Goal: Task Accomplishment & Management: Complete application form

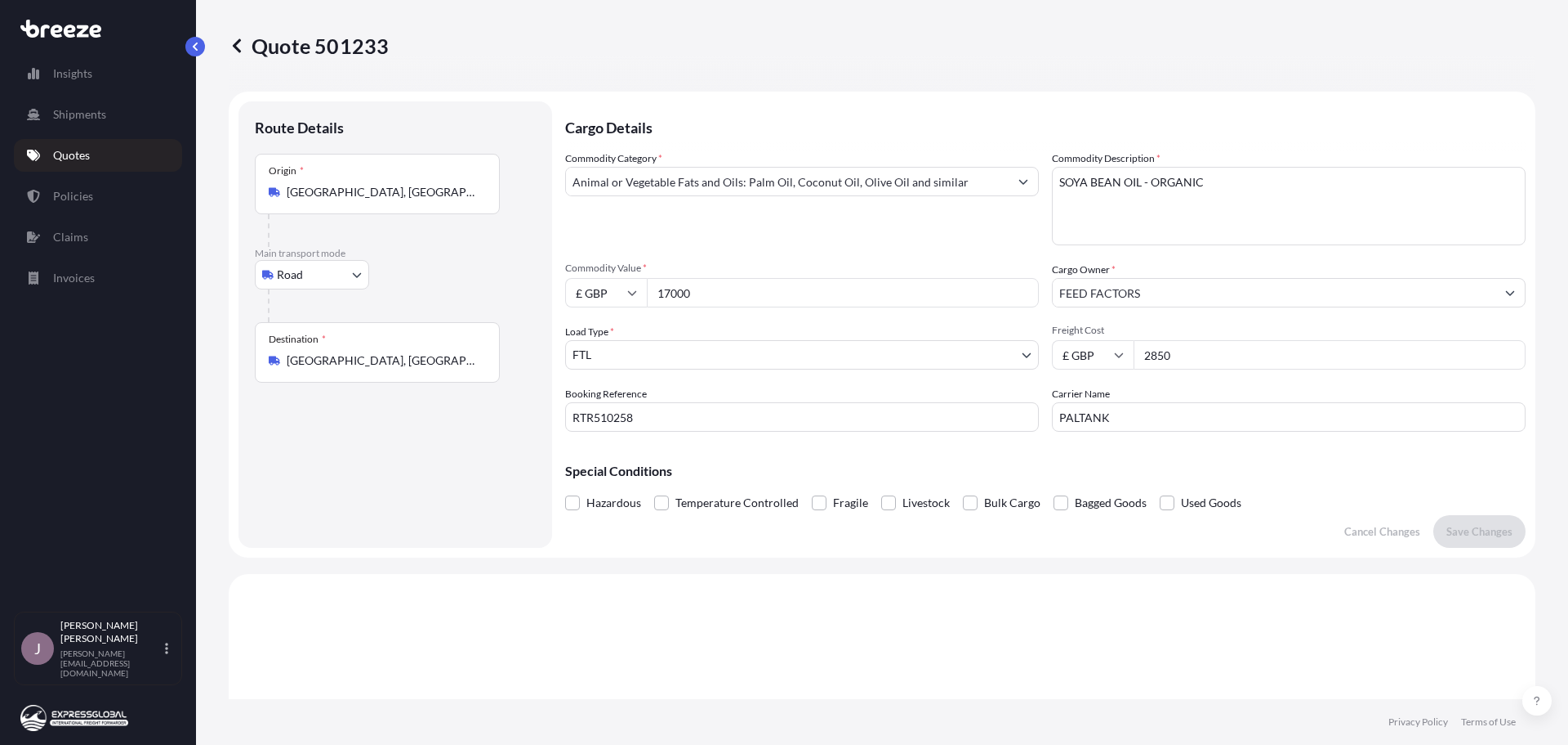
select select "Road"
select select "2"
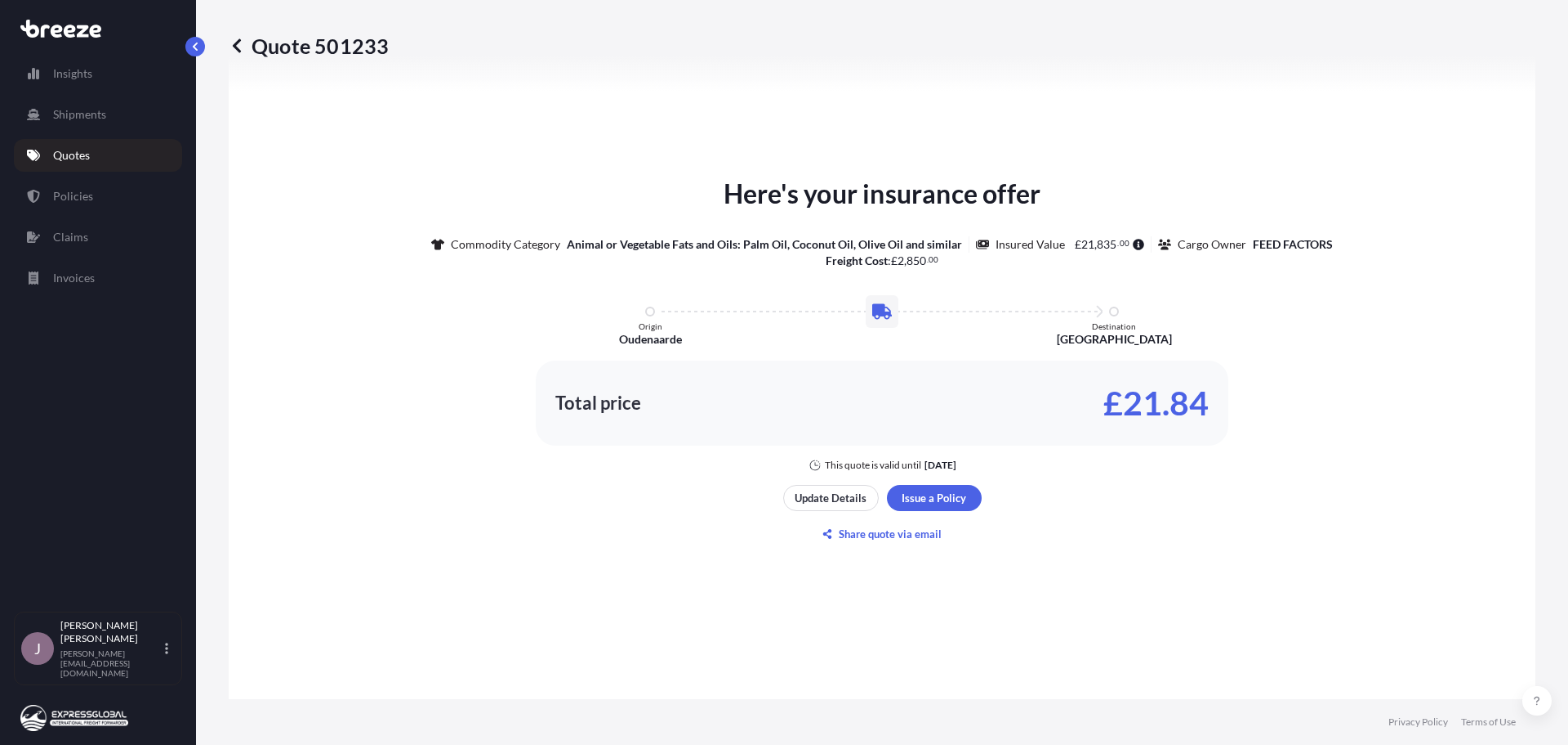
click at [74, 162] on p "Quotes" at bounding box center [71, 155] width 37 height 16
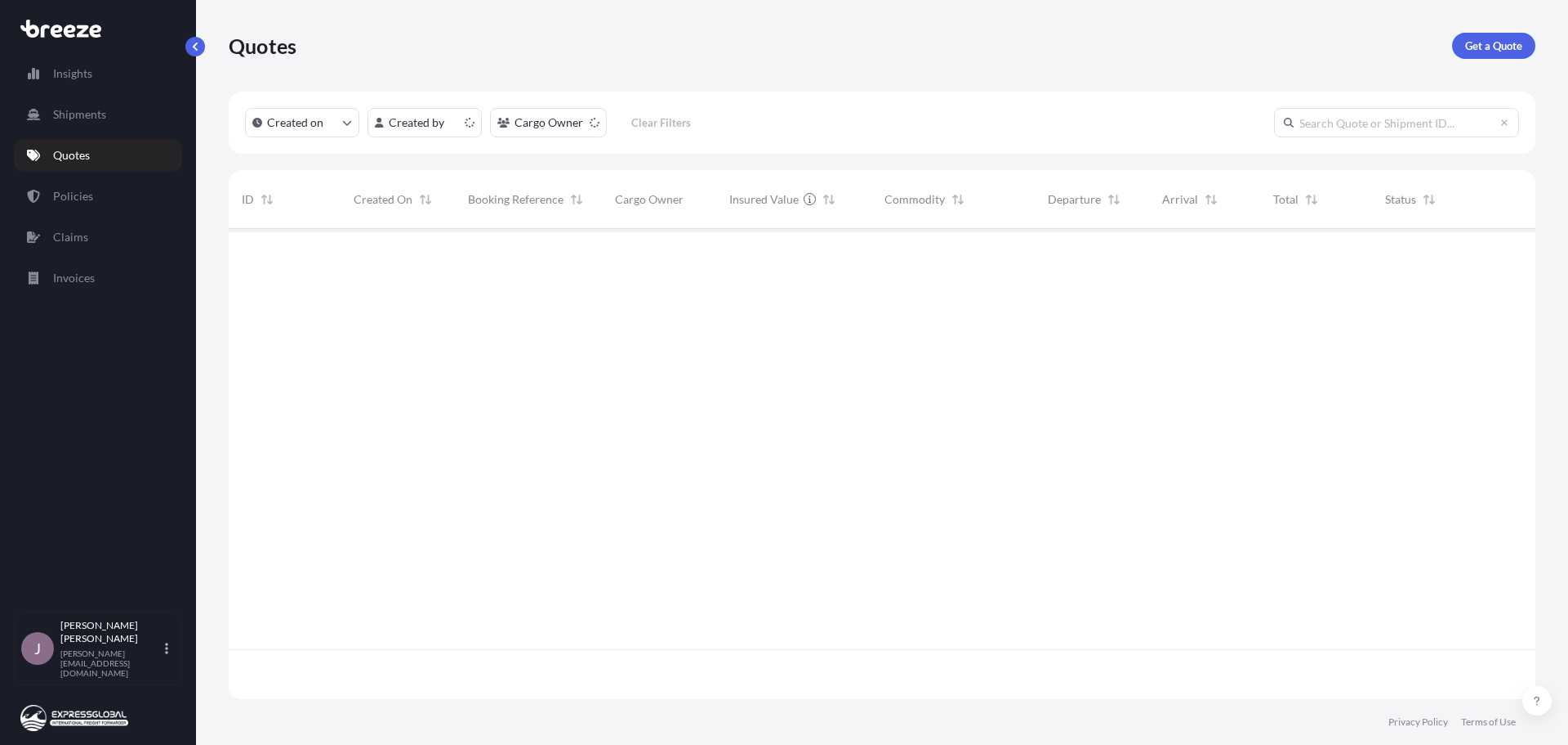
scroll to position [467, 1294]
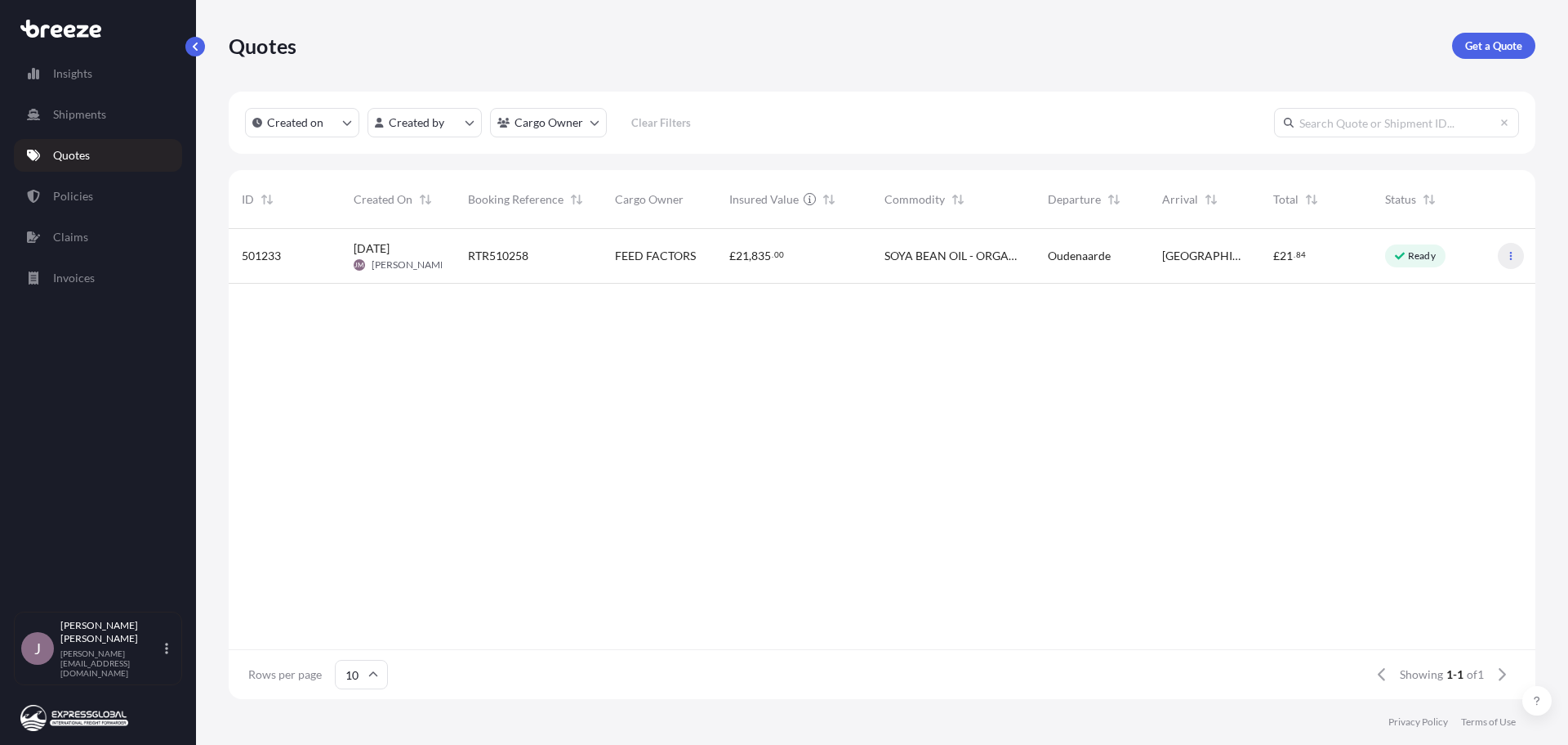
click at [1507, 249] on button "button" at bounding box center [1511, 255] width 26 height 26
click at [1438, 262] on p "Edit quote" at bounding box center [1432, 259] width 52 height 16
select select "Road"
select select "2"
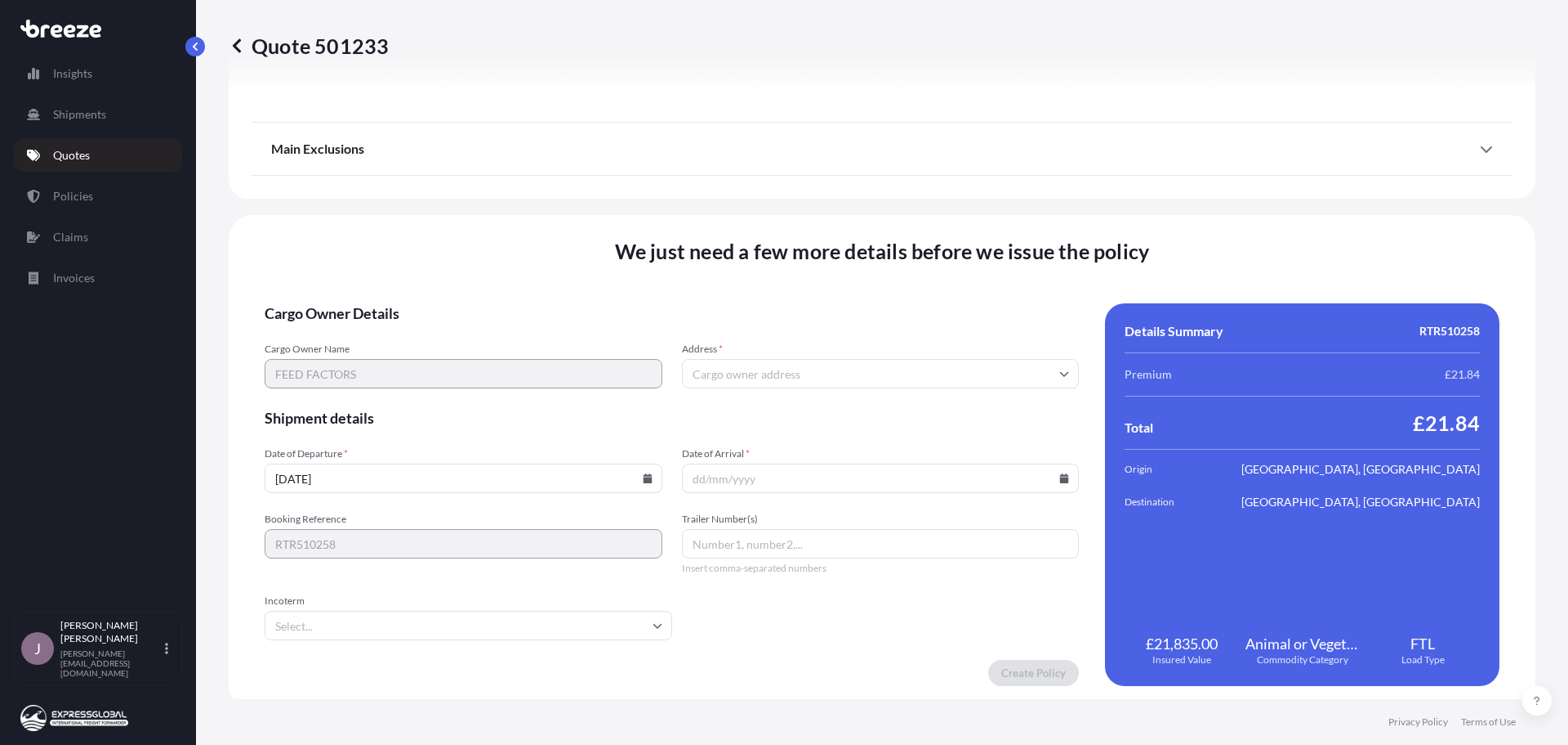
scroll to position [1850, 0]
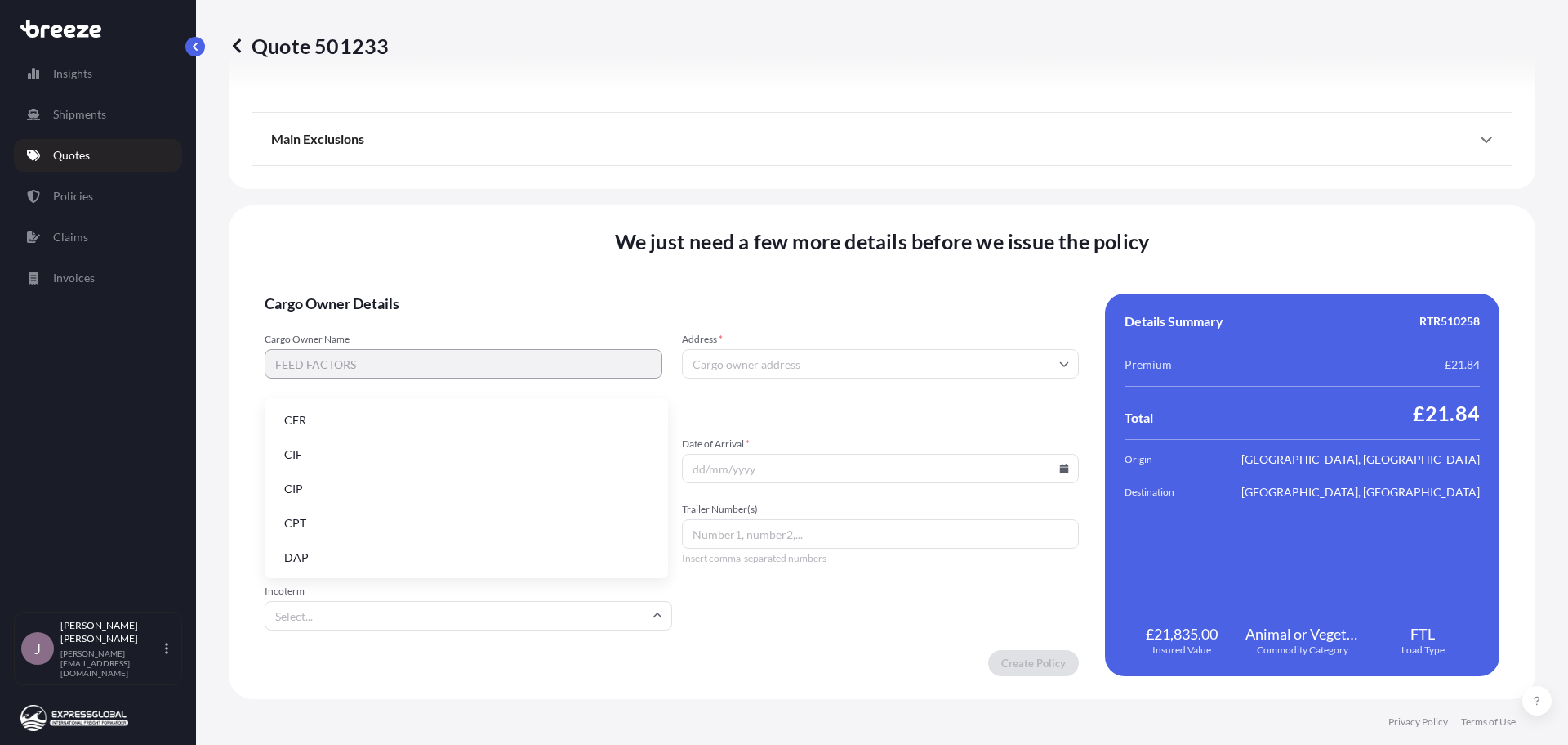
click at [527, 610] on input "Incoterm" at bounding box center [468, 615] width 407 height 30
click at [340, 460] on li "EXW" at bounding box center [466, 452] width 390 height 31
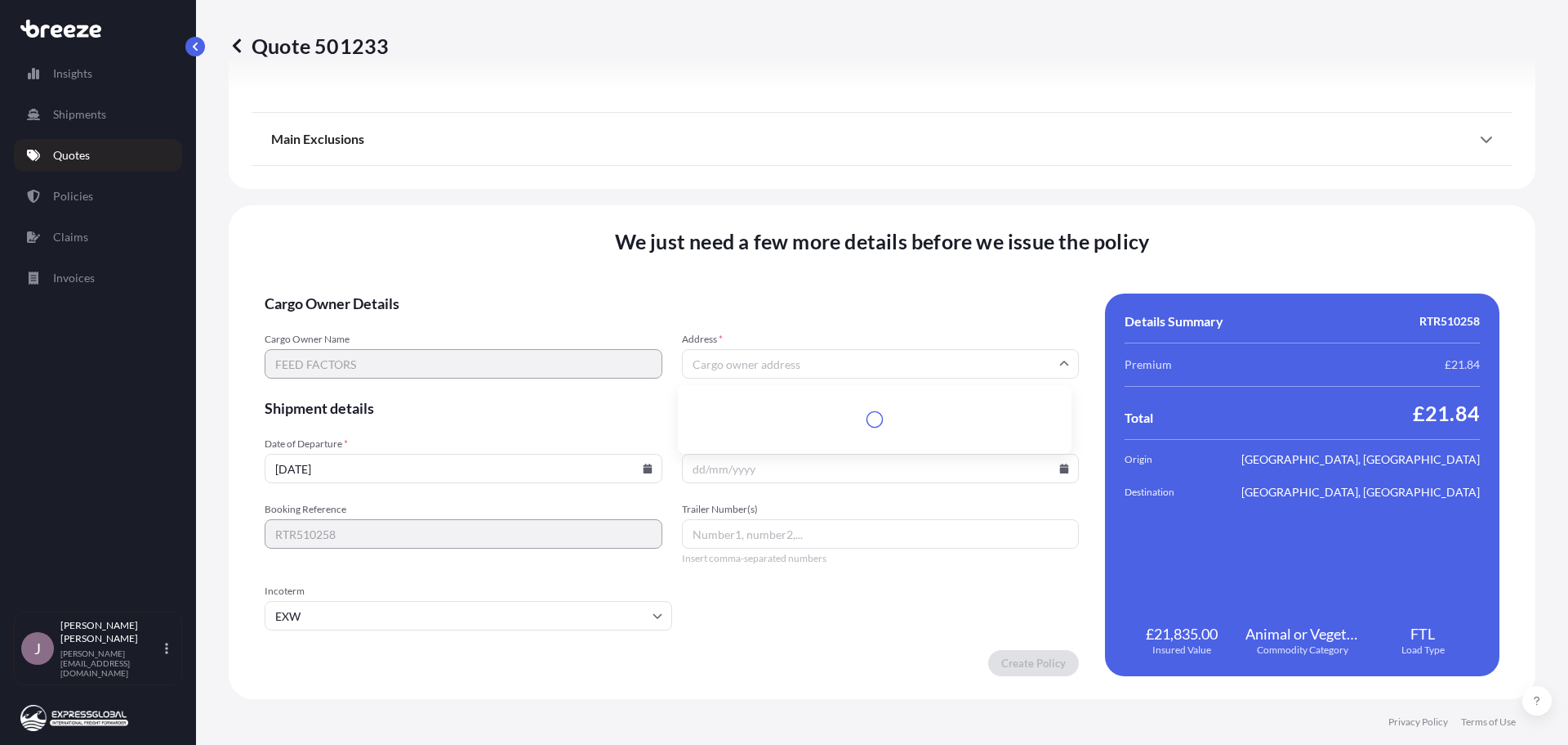
click at [763, 368] on input "Address *" at bounding box center [880, 364] width 397 height 30
click at [791, 360] on input "Address *" at bounding box center [880, 364] width 397 height 30
paste input "The Gallery, [PERSON_NAME][STREET_ADDRESS]"
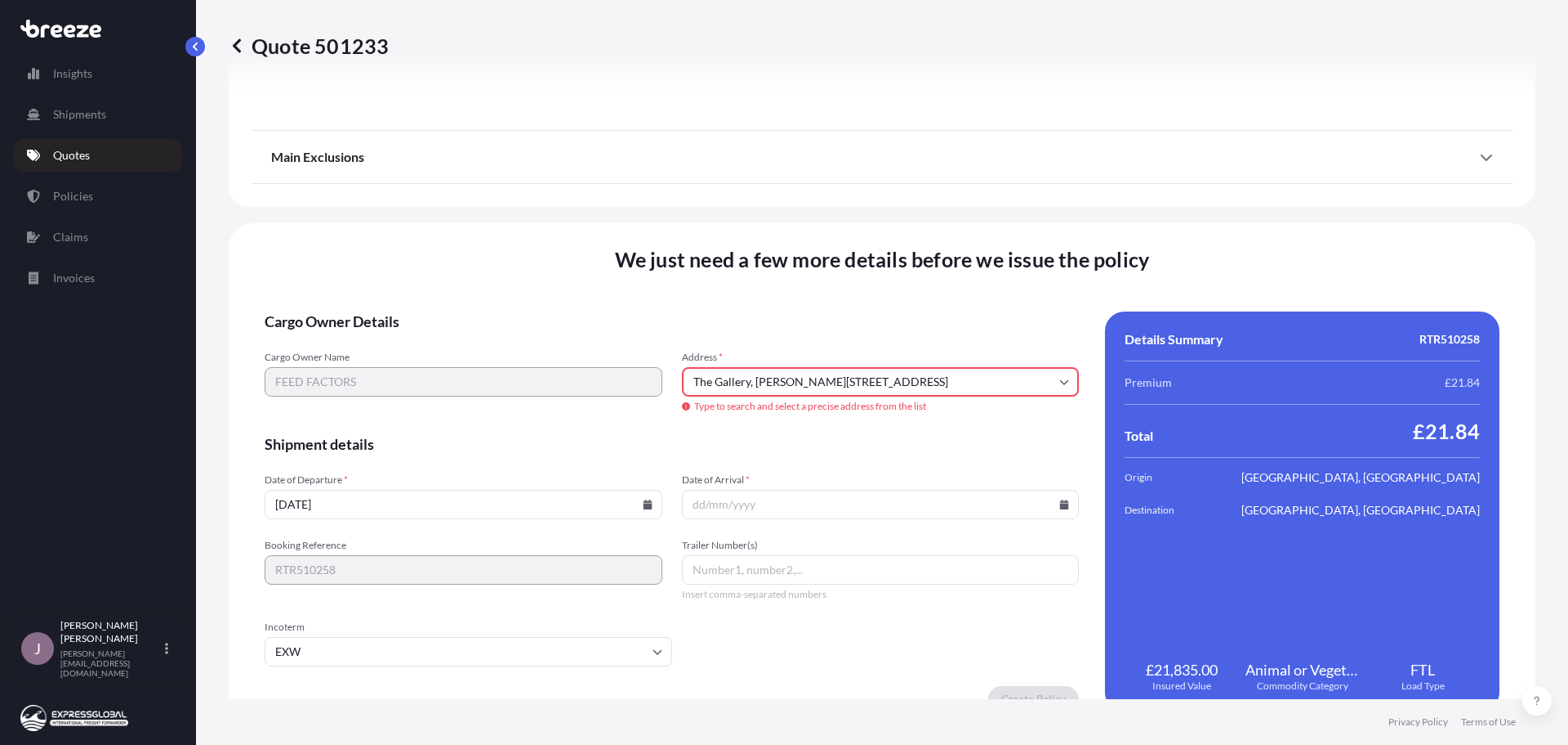
click at [917, 315] on span "Cargo Owner Details" at bounding box center [672, 321] width 814 height 20
click at [948, 390] on input "The Gallery, [PERSON_NAME][STREET_ADDRESS]" at bounding box center [880, 381] width 397 height 30
click at [832, 448] on li "[PERSON_NAME][STREET_ADDRESS]" at bounding box center [875, 443] width 380 height 31
type input "[PERSON_NAME][STREET_ADDRESS]"
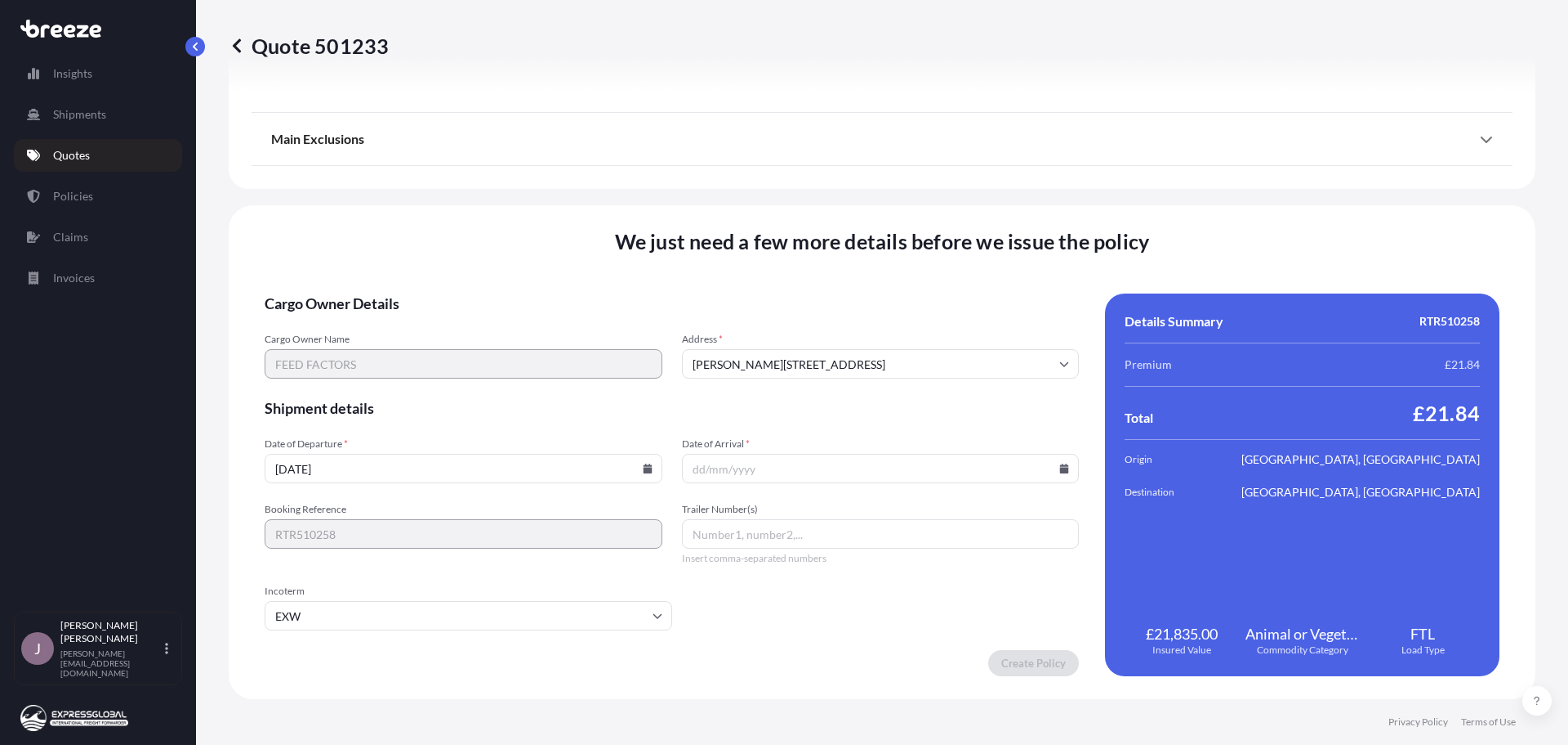
click at [1060, 468] on icon at bounding box center [1065, 468] width 9 height 10
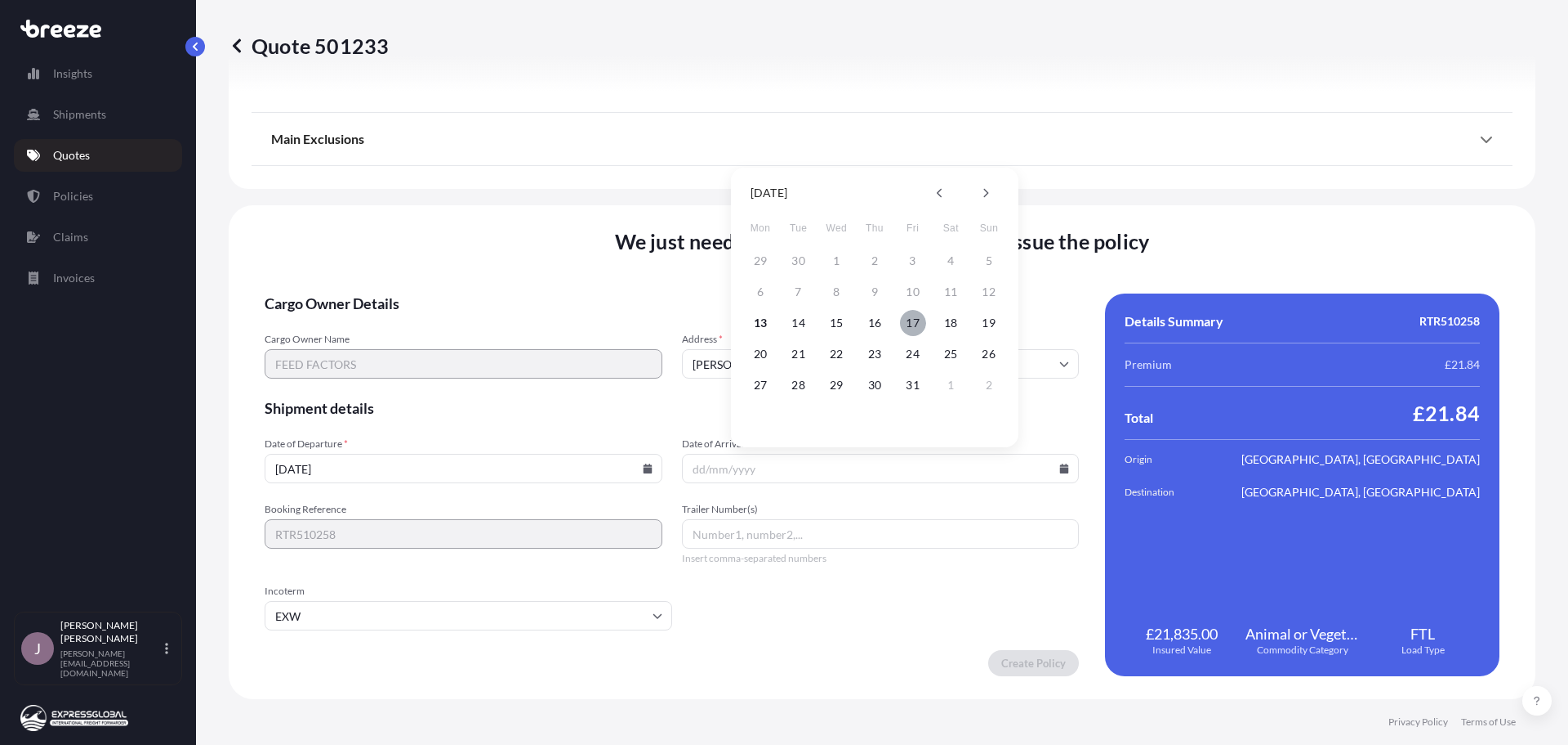
click at [912, 324] on button "17" at bounding box center [912, 322] width 26 height 26
type input "[DATE]"
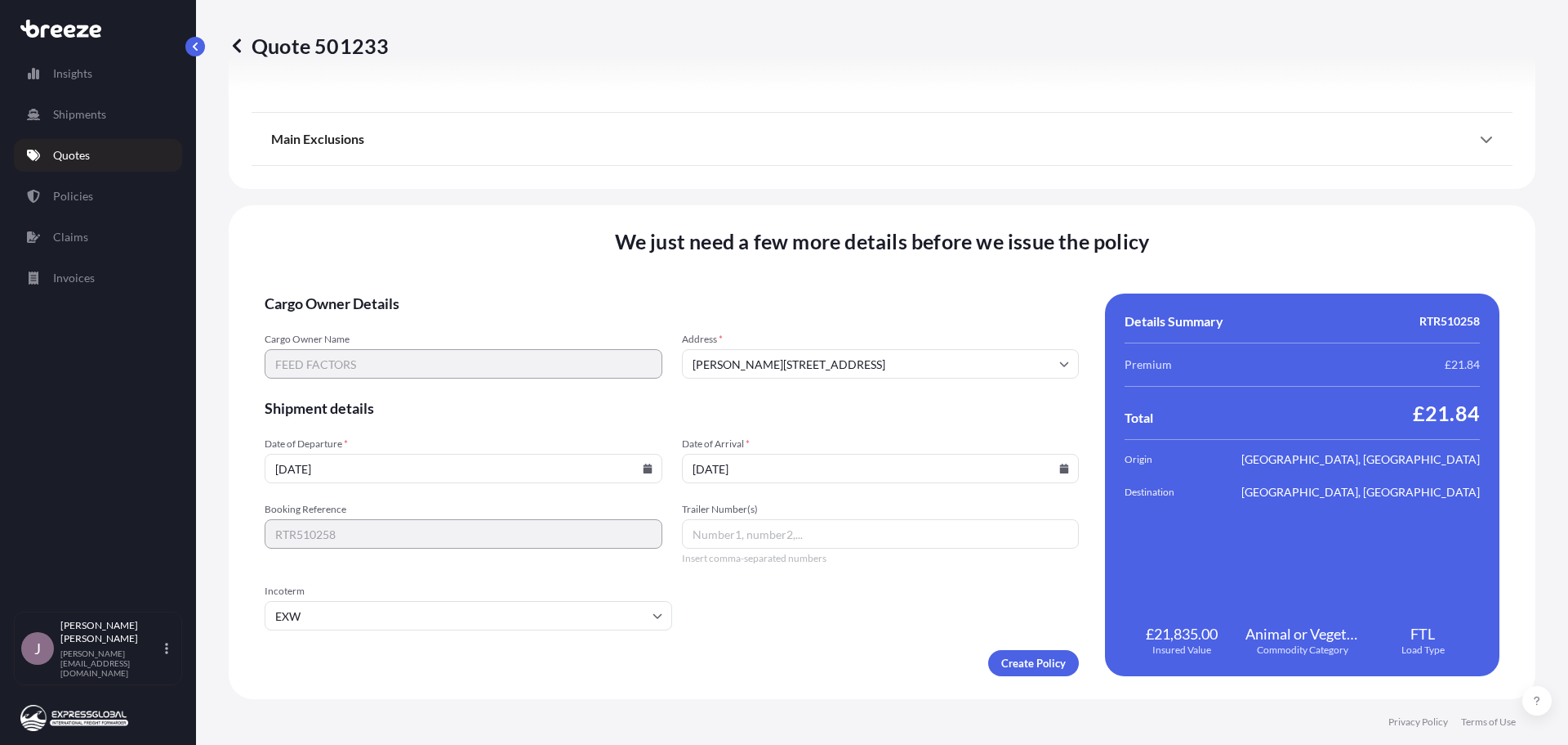
click at [709, 533] on input "Trailer Number(s)" at bounding box center [880, 533] width 397 height 30
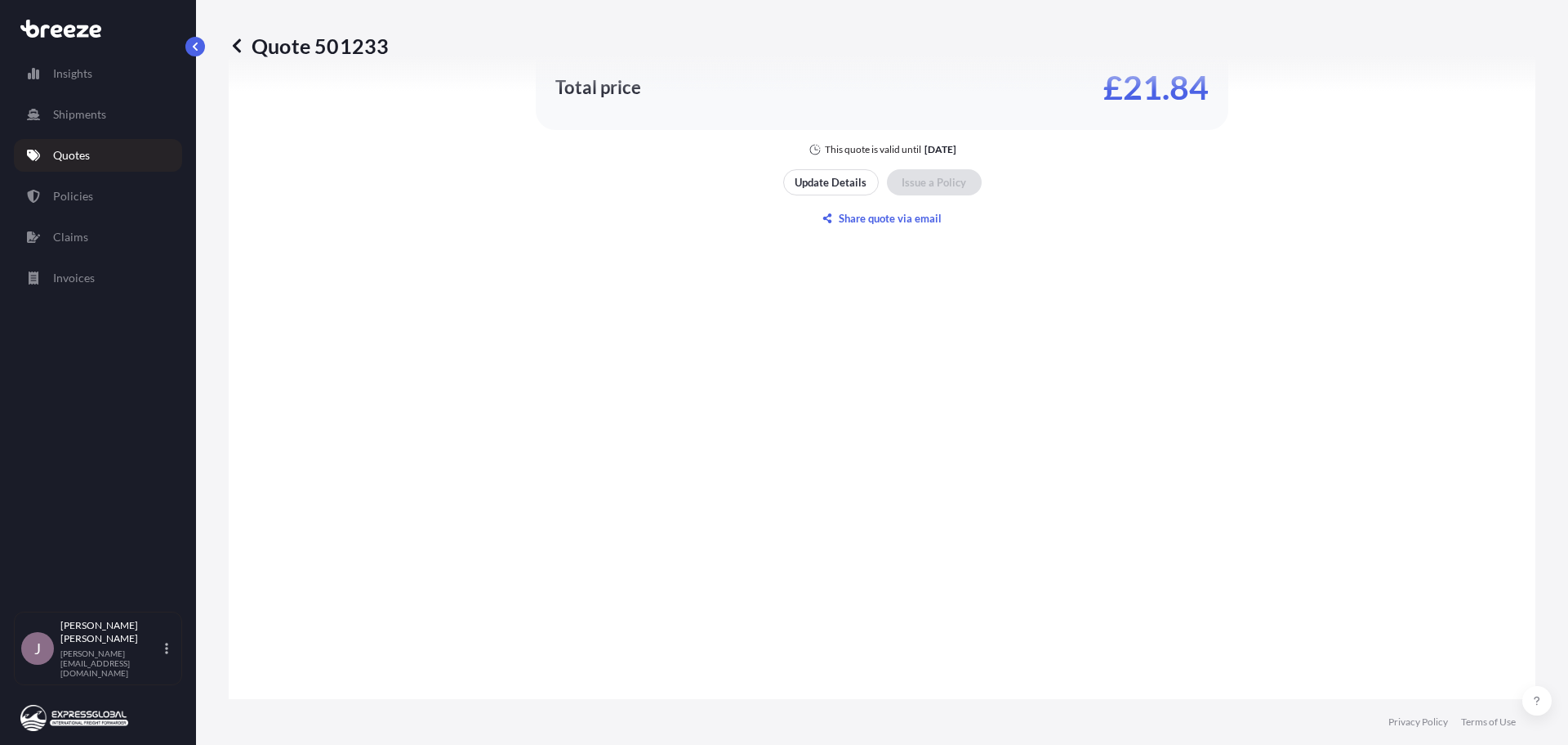
scroll to position [1850, 0]
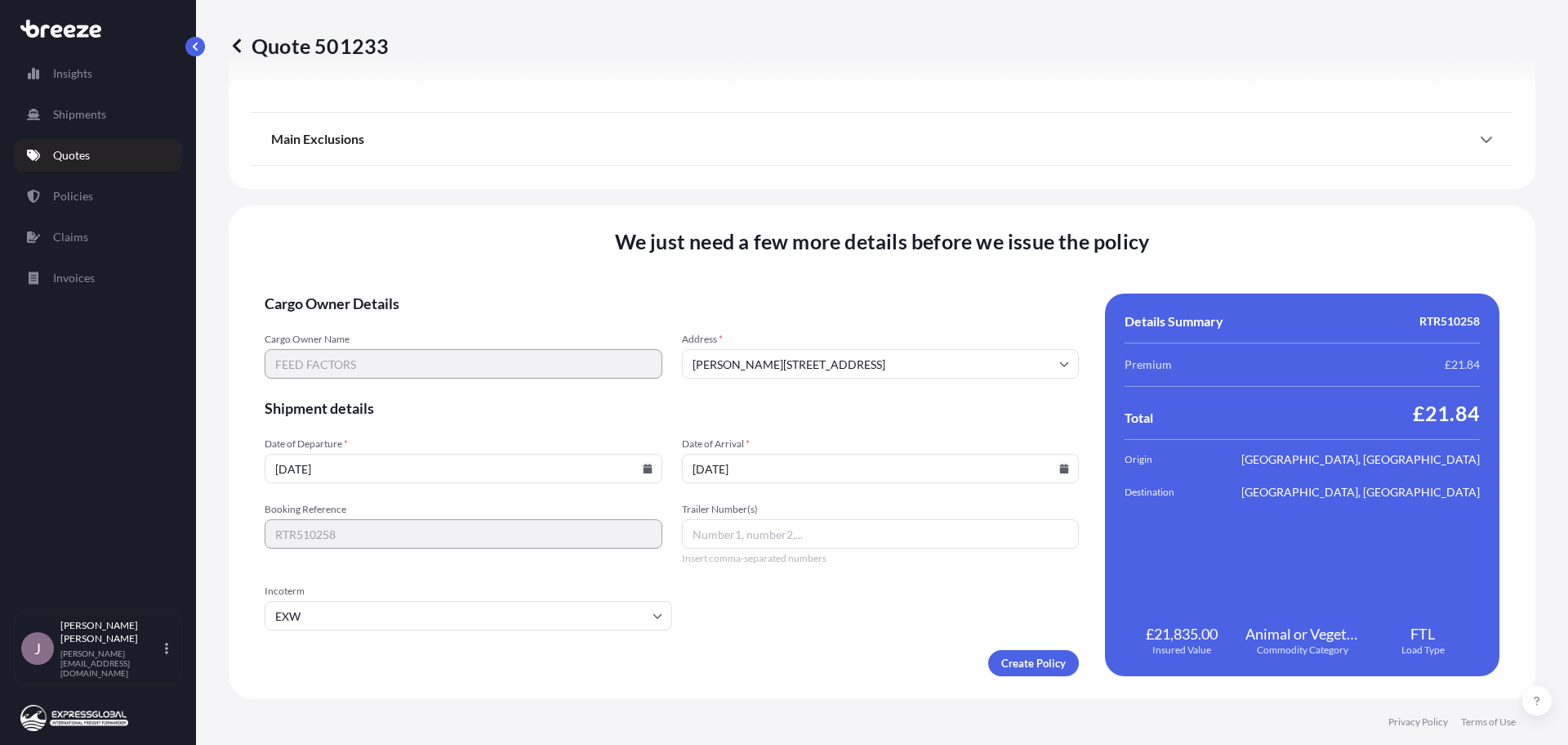
click at [732, 528] on input "Trailer Number(s)" at bounding box center [880, 533] width 397 height 30
click at [729, 526] on input "Trailer Number(s)" at bounding box center [880, 533] width 397 height 30
type input "MEBU1268668"
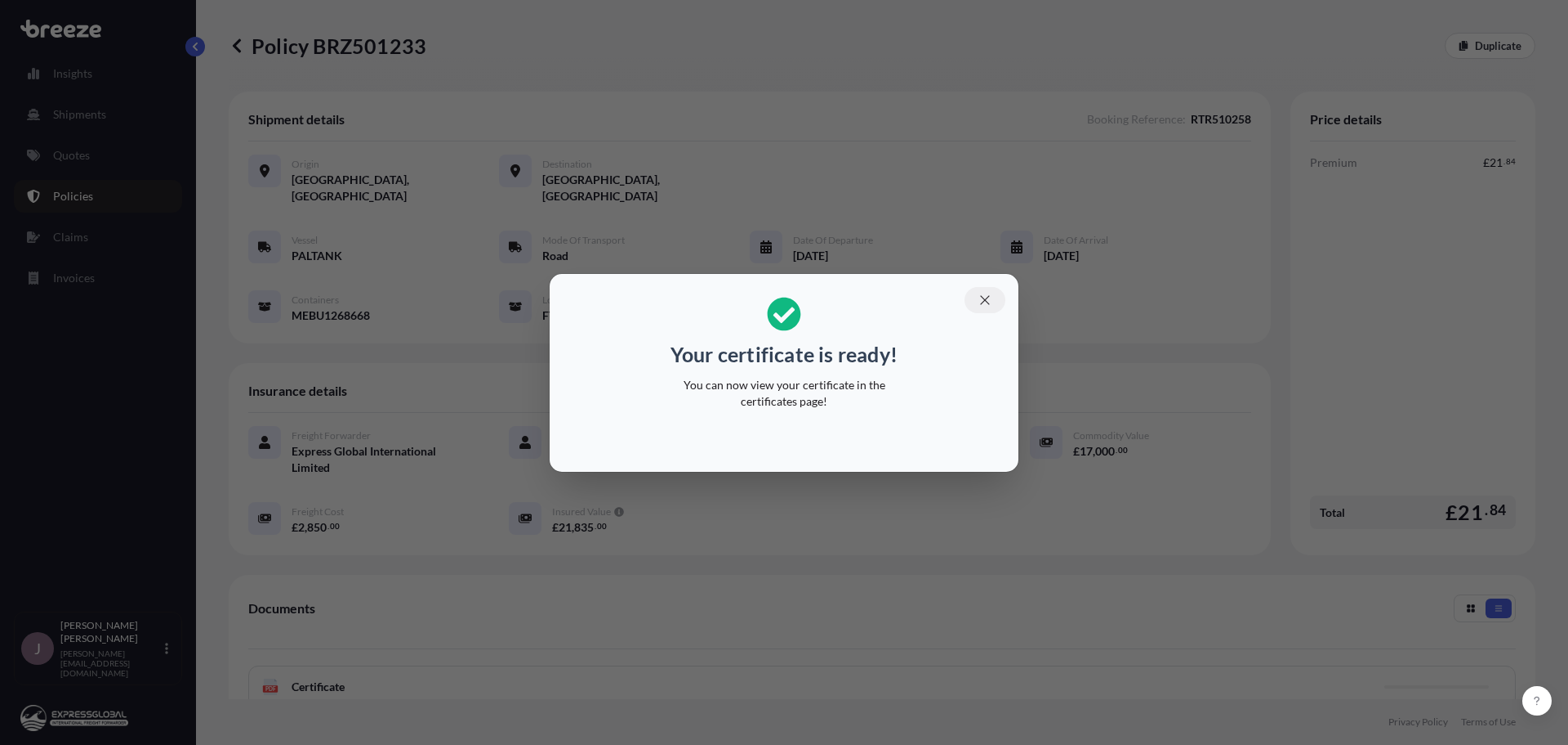
click at [991, 305] on icon "button" at bounding box center [985, 300] width 14 height 14
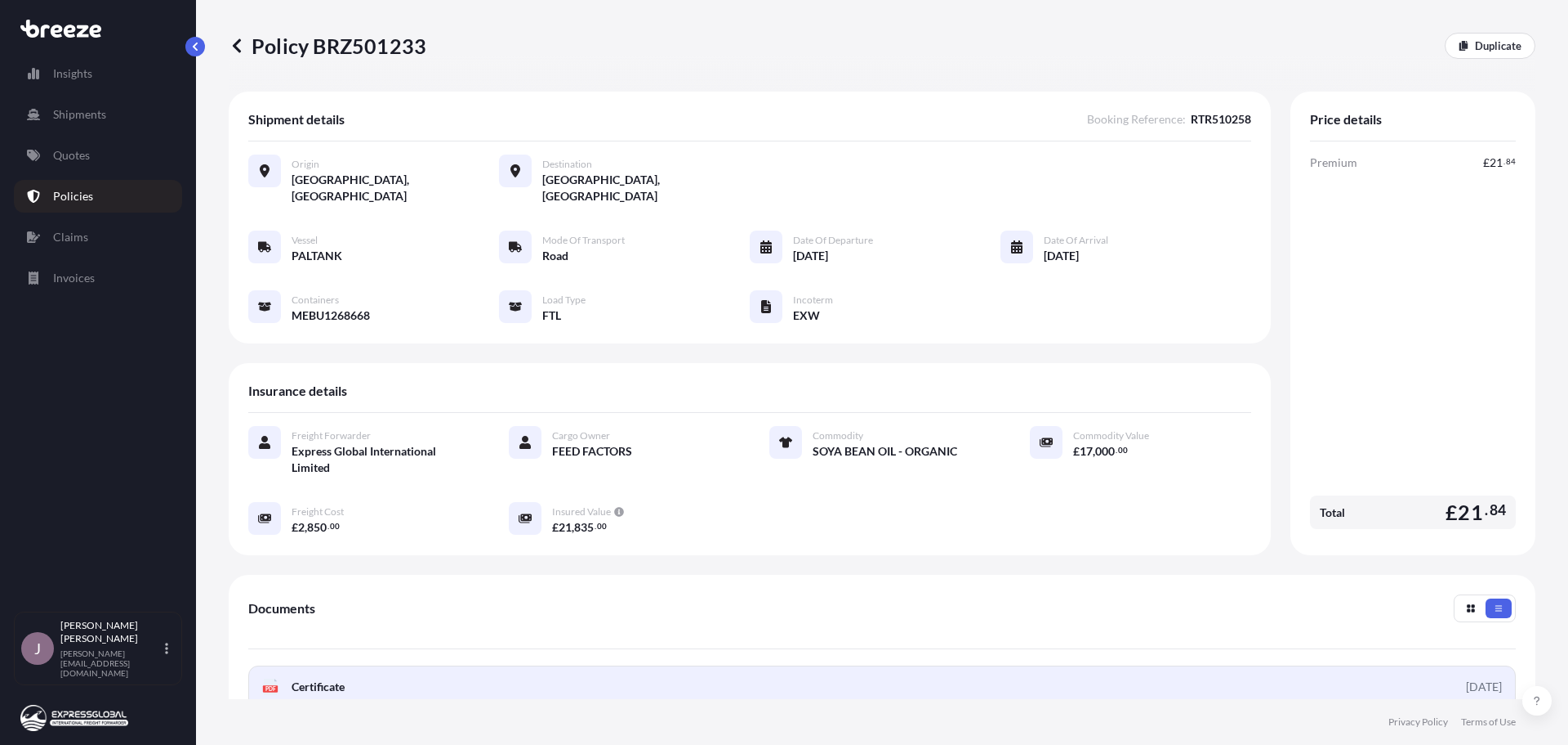
click at [1325, 665] on link "PDF Certificate [DATE]" at bounding box center [882, 686] width 1267 height 42
